Goal: Task Accomplishment & Management: Complete application form

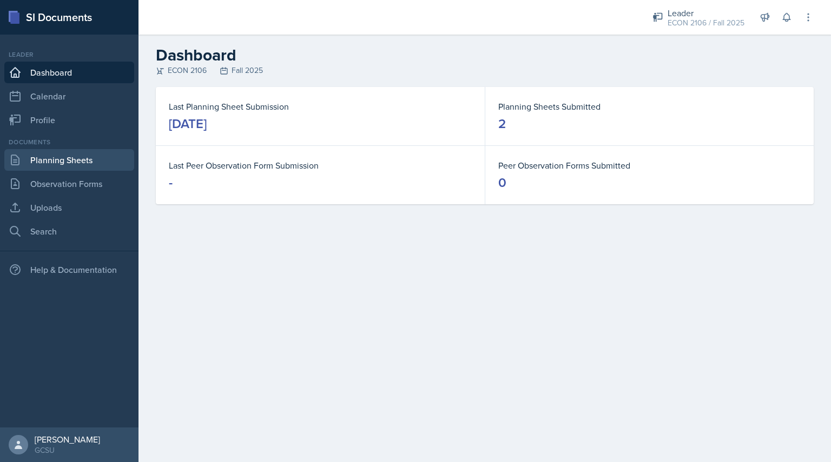
click at [80, 154] on link "Planning Sheets" at bounding box center [69, 160] width 130 height 22
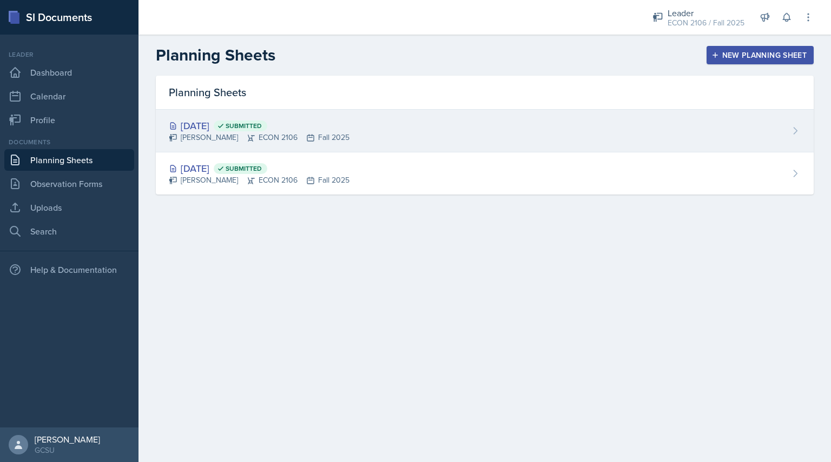
click at [299, 129] on div "[DATE] Submitted" at bounding box center [259, 125] width 181 height 15
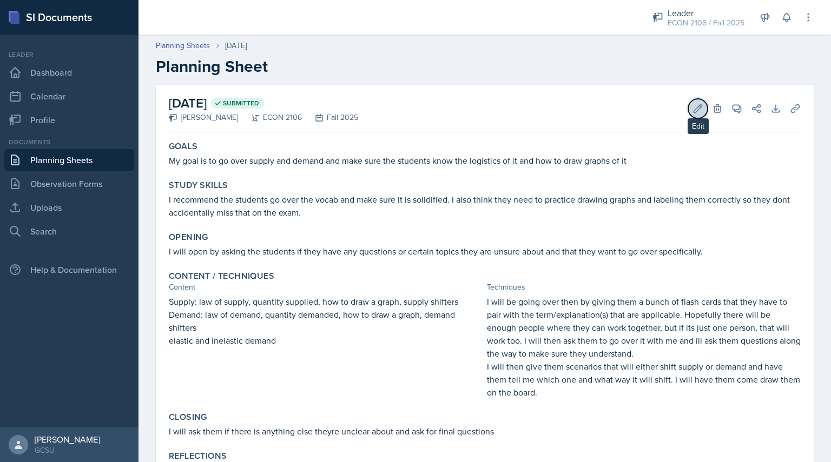
click at [688, 105] on button "Edit" at bounding box center [697, 108] width 19 height 19
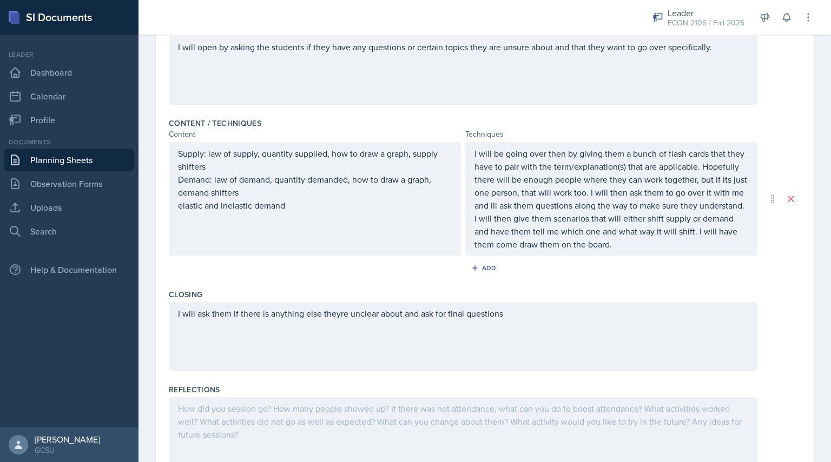
scroll to position [327, 0]
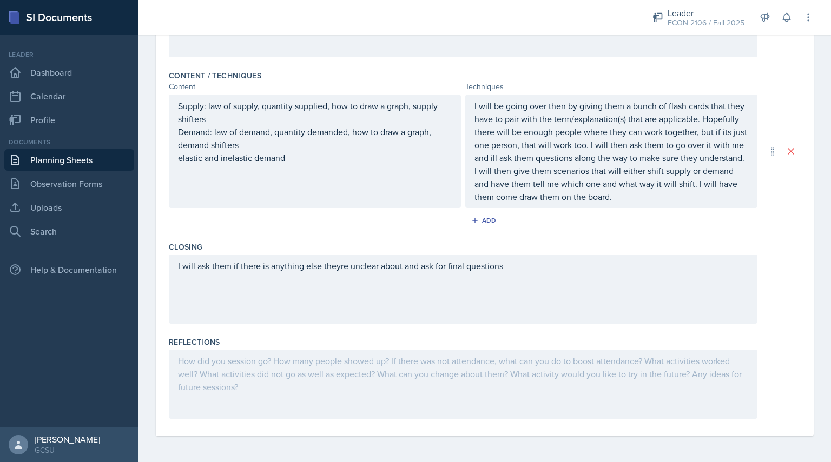
click at [430, 380] on div at bounding box center [463, 384] width 588 height 69
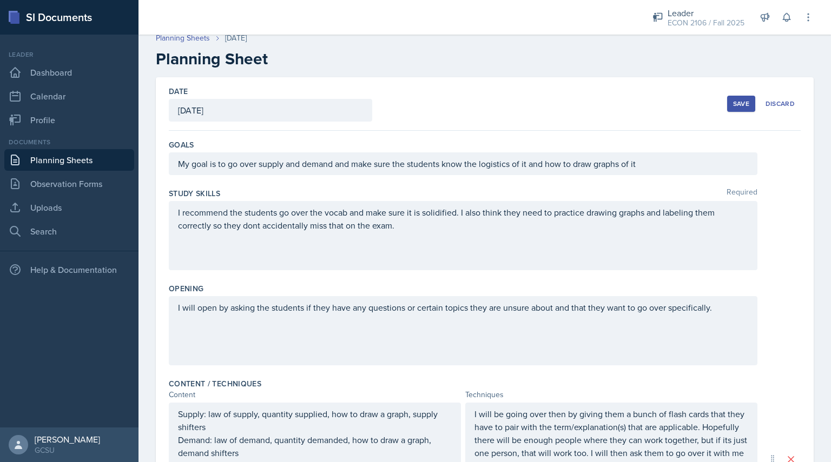
scroll to position [8, 0]
click at [734, 101] on div "Save" at bounding box center [741, 103] width 16 height 9
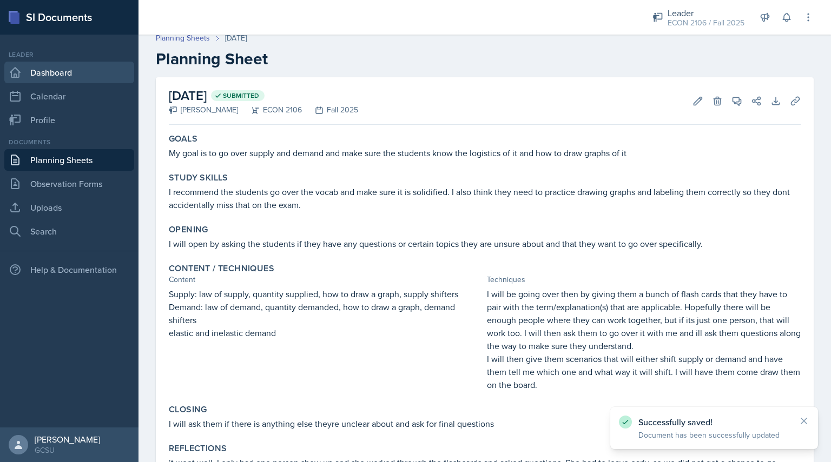
click at [70, 74] on link "Dashboard" at bounding box center [69, 73] width 130 height 22
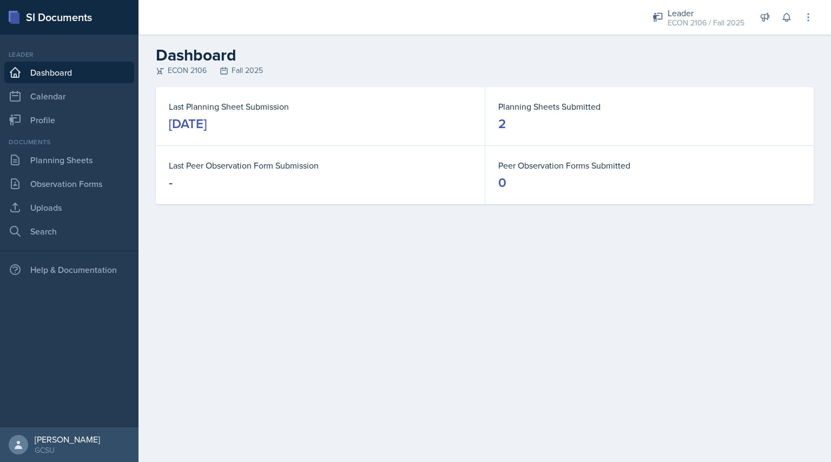
click at [84, 147] on div "Documents" at bounding box center [69, 142] width 130 height 10
click at [85, 155] on link "Planning Sheets" at bounding box center [69, 160] width 130 height 22
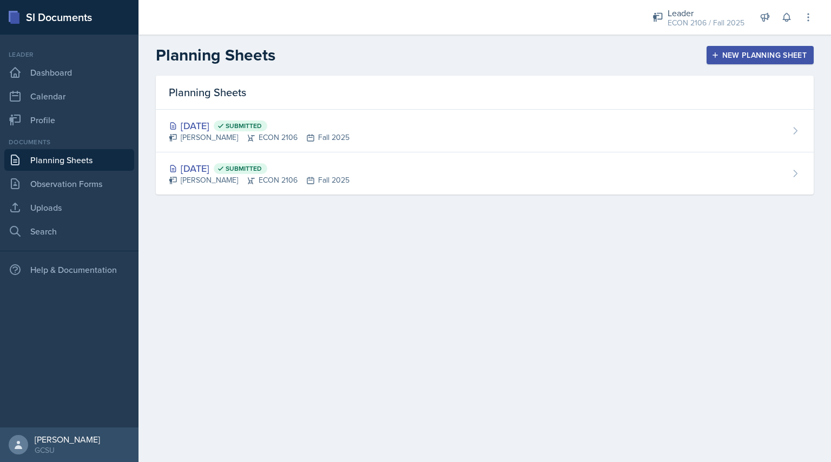
click at [716, 54] on icon "button" at bounding box center [715, 55] width 8 height 8
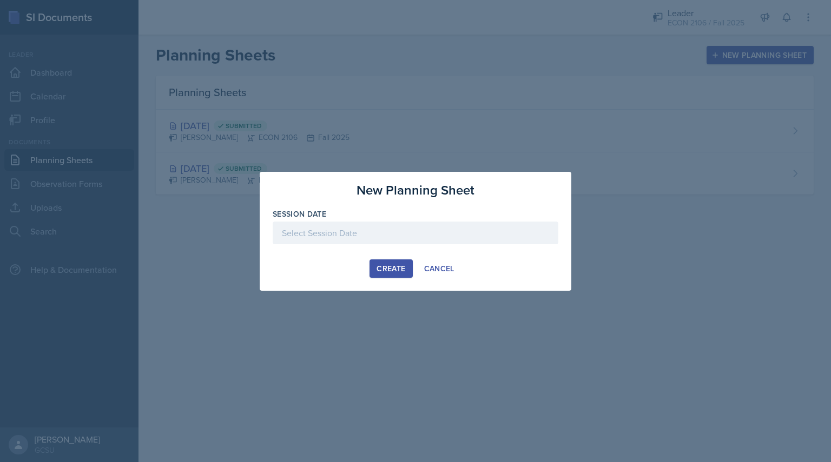
click at [349, 227] on div at bounding box center [415, 233] width 285 height 23
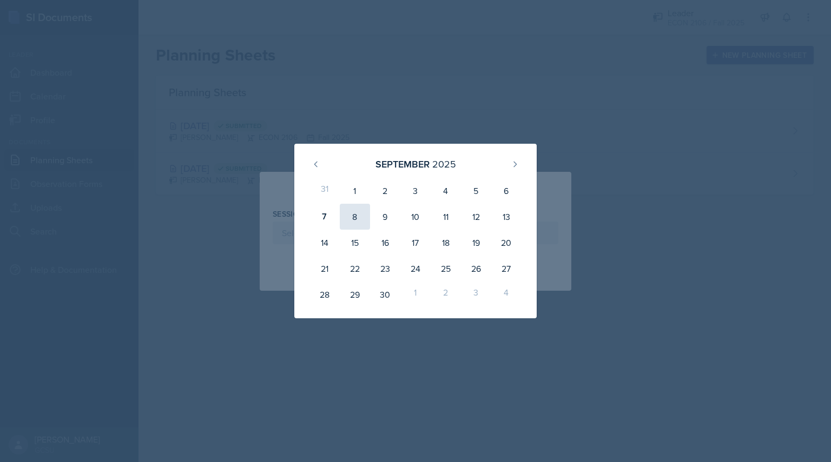
click at [354, 220] on div "8" at bounding box center [355, 217] width 30 height 26
type input "[DATE]"
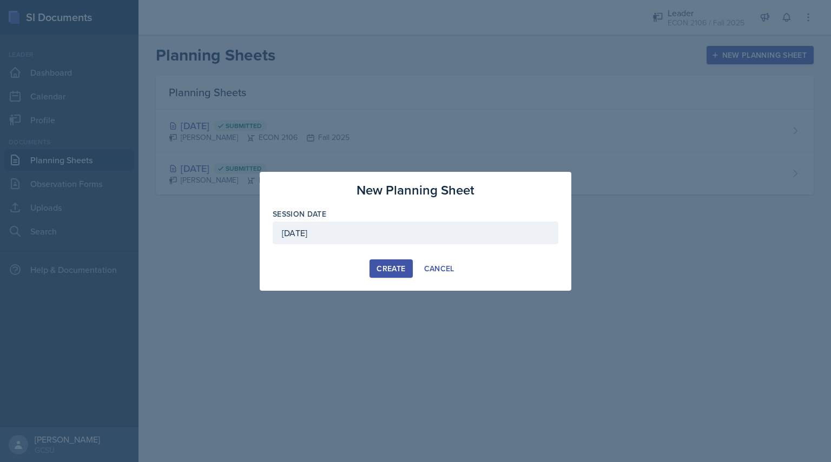
click at [388, 264] on div "Create" at bounding box center [390, 268] width 29 height 9
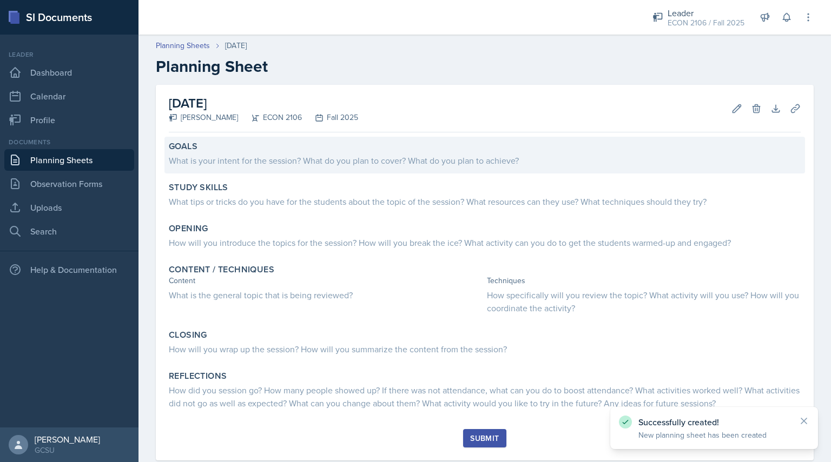
click at [350, 168] on div "Goals What is your intent for the session? What do you plan to cover? What do y…" at bounding box center [484, 155] width 640 height 37
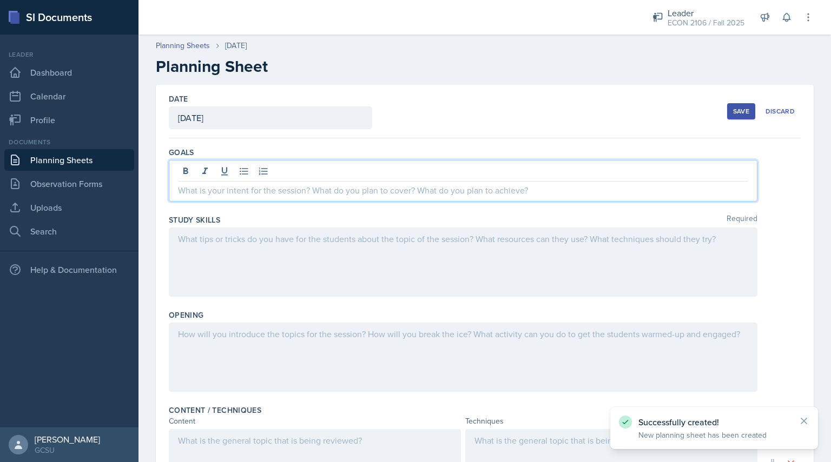
click at [350, 170] on div at bounding box center [463, 181] width 588 height 42
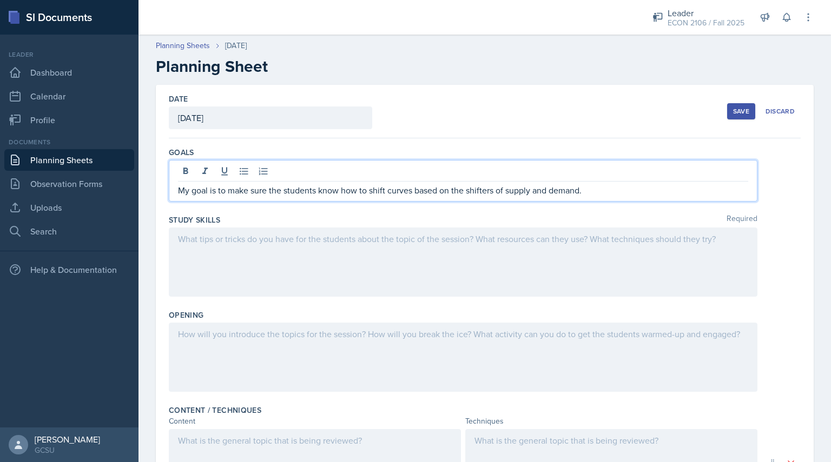
click at [346, 218] on div "Study Skills Required" at bounding box center [485, 220] width 632 height 11
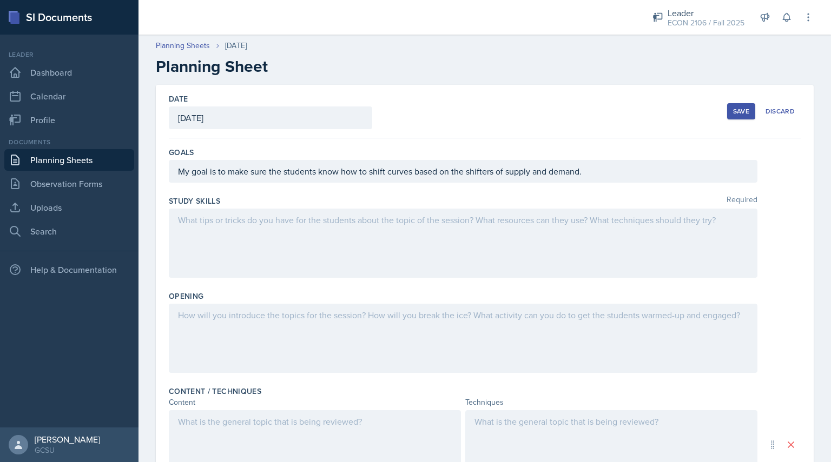
click at [346, 230] on div at bounding box center [463, 243] width 588 height 69
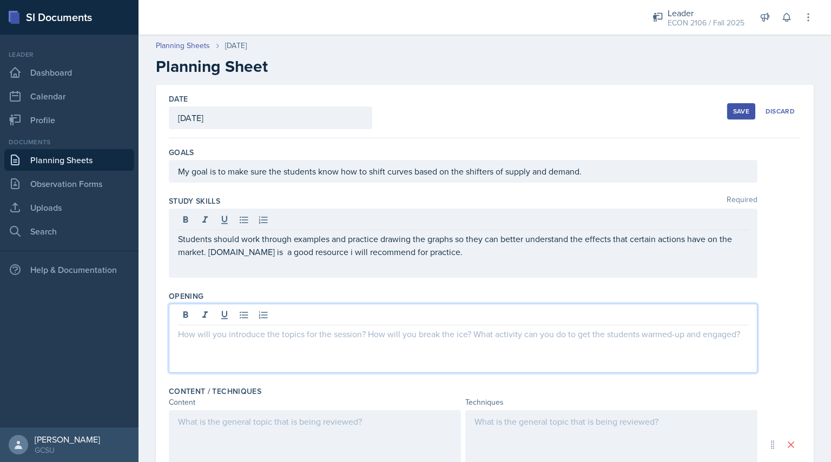
click at [337, 317] on div at bounding box center [463, 338] width 588 height 69
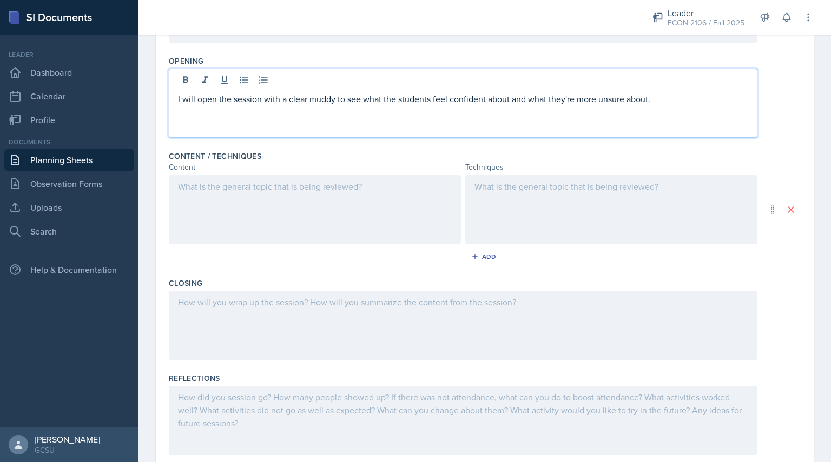
scroll to position [254, 0]
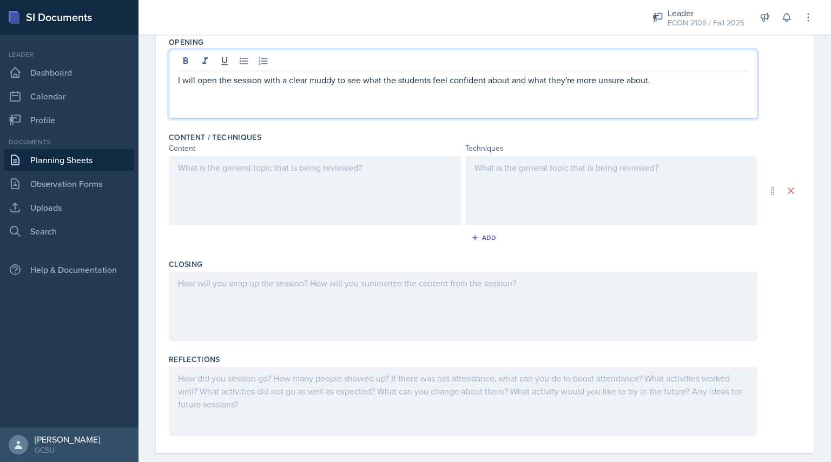
click at [244, 174] on p at bounding box center [315, 167] width 274 height 13
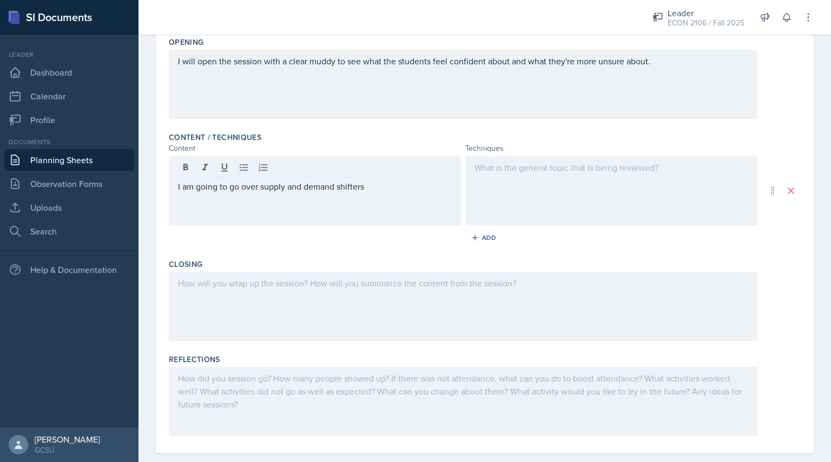
click at [482, 174] on div at bounding box center [611, 190] width 292 height 69
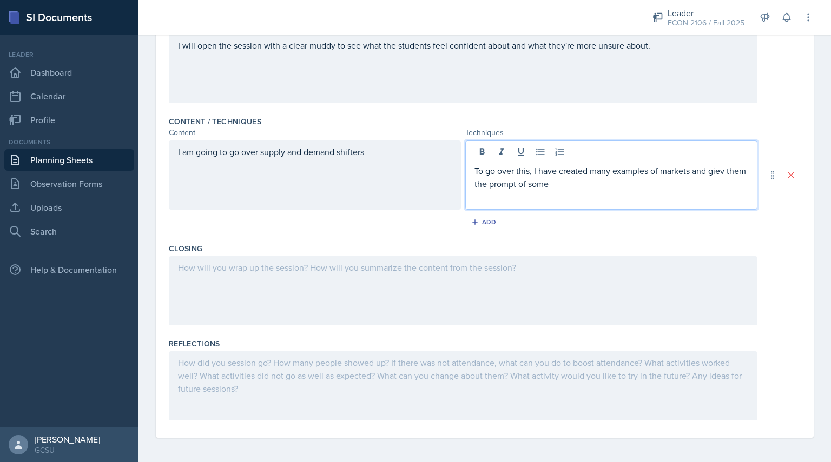
click at [719, 168] on p "To go over this, I have created many examples of markets and giev them the prom…" at bounding box center [611, 177] width 274 height 26
click at [588, 183] on p "To go over this, I have created many examples of markets and give them the prom…" at bounding box center [611, 177] width 274 height 26
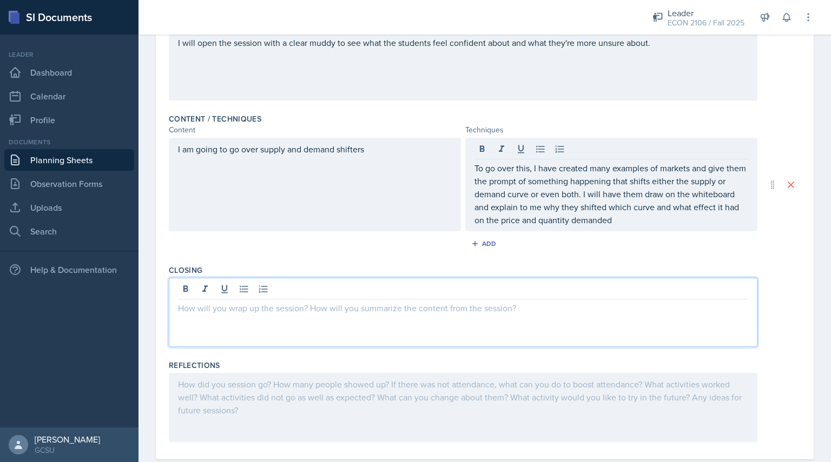
click at [416, 285] on div at bounding box center [463, 312] width 588 height 69
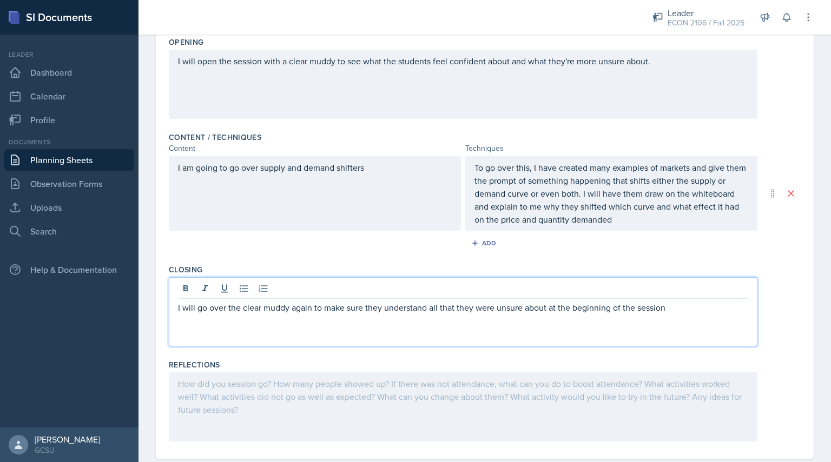
scroll to position [0, 0]
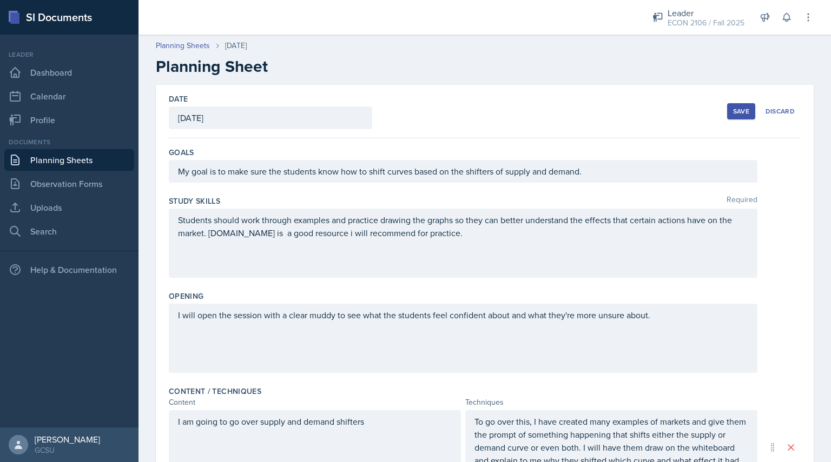
click at [734, 113] on div "Save" at bounding box center [741, 111] width 16 height 9
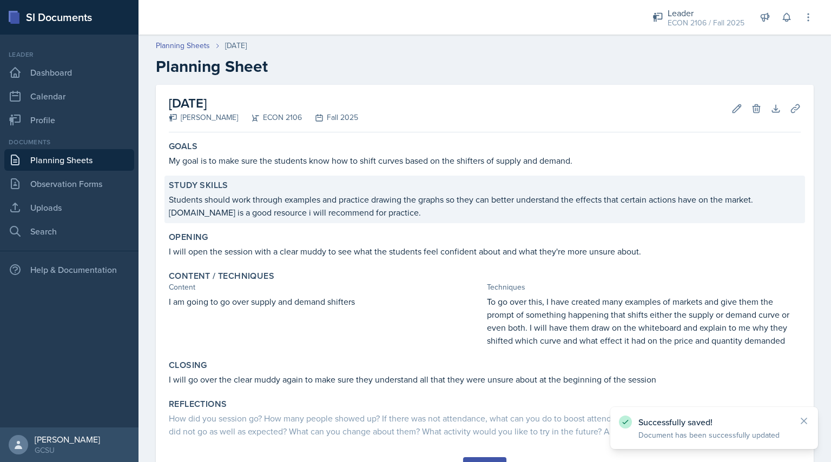
scroll to position [52, 0]
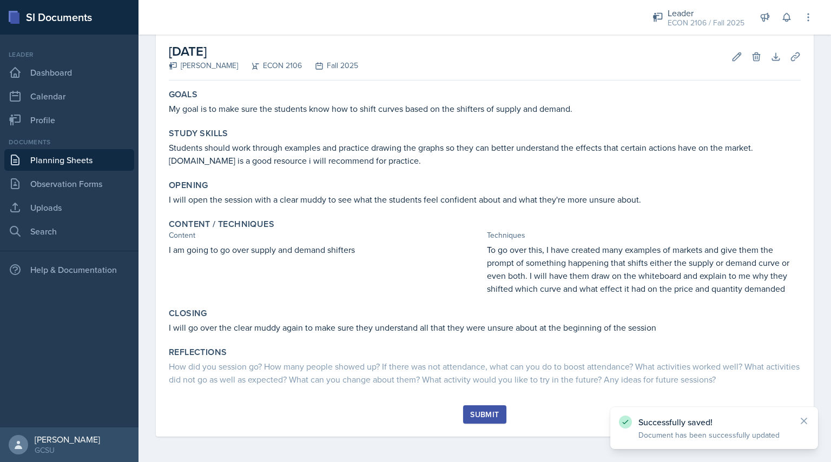
click at [483, 416] on div "Submit" at bounding box center [484, 414] width 29 height 9
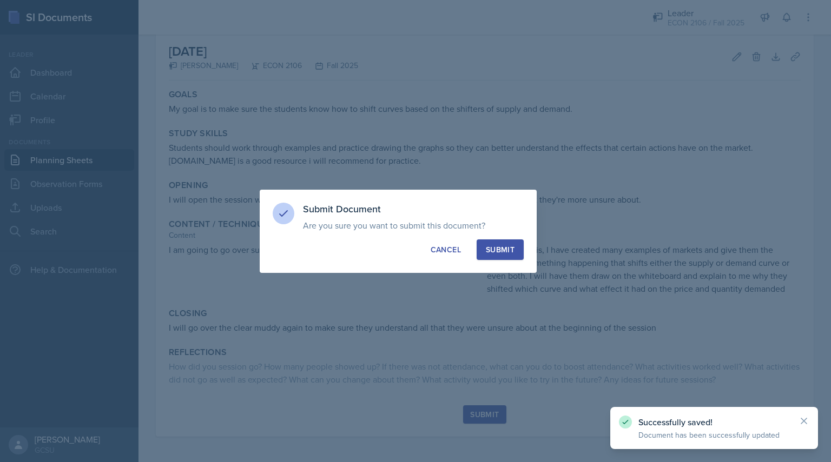
click at [516, 246] on button "Submit" at bounding box center [499, 250] width 47 height 21
